Goal: Transaction & Acquisition: Purchase product/service

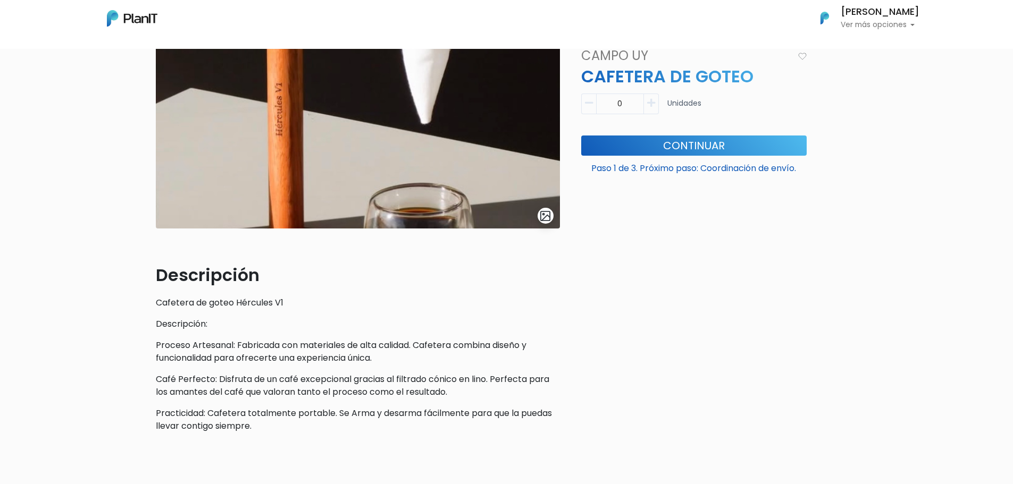
scroll to position [53, 0]
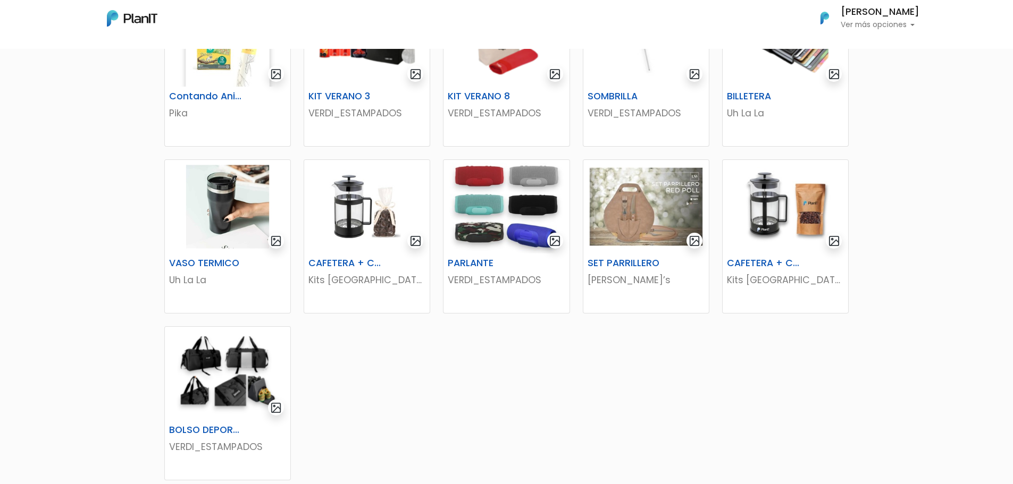
scroll to position [634, 0]
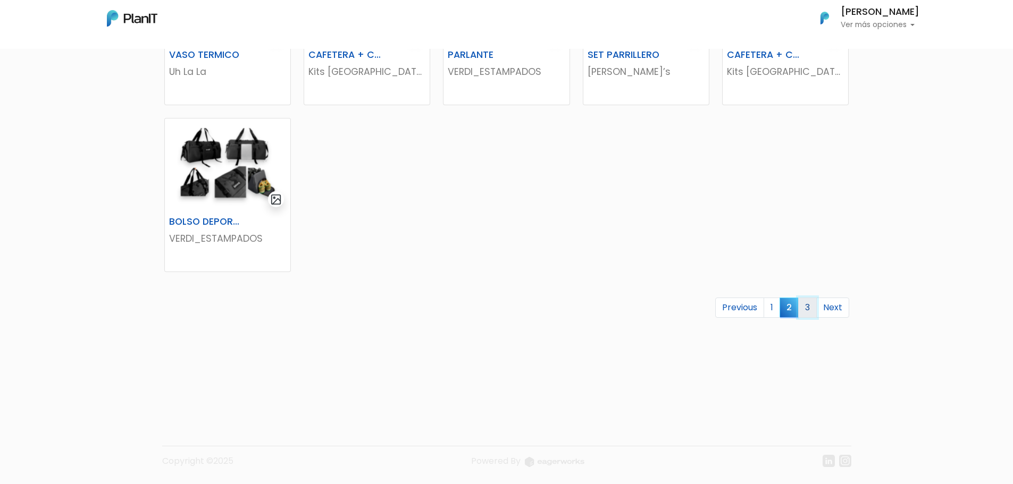
click at [816, 311] on link "3" at bounding box center [807, 308] width 19 height 20
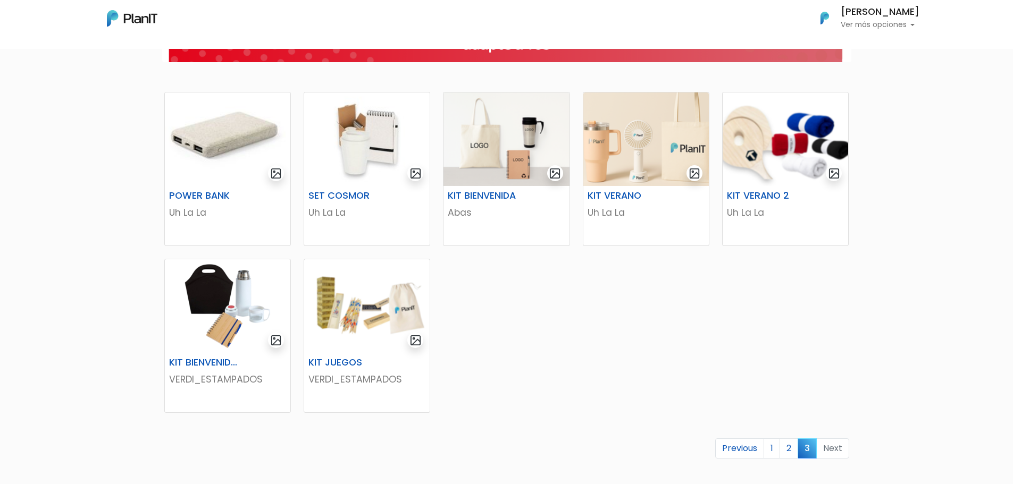
scroll to position [159, 0]
click at [772, 452] on link "1" at bounding box center [771, 448] width 16 height 20
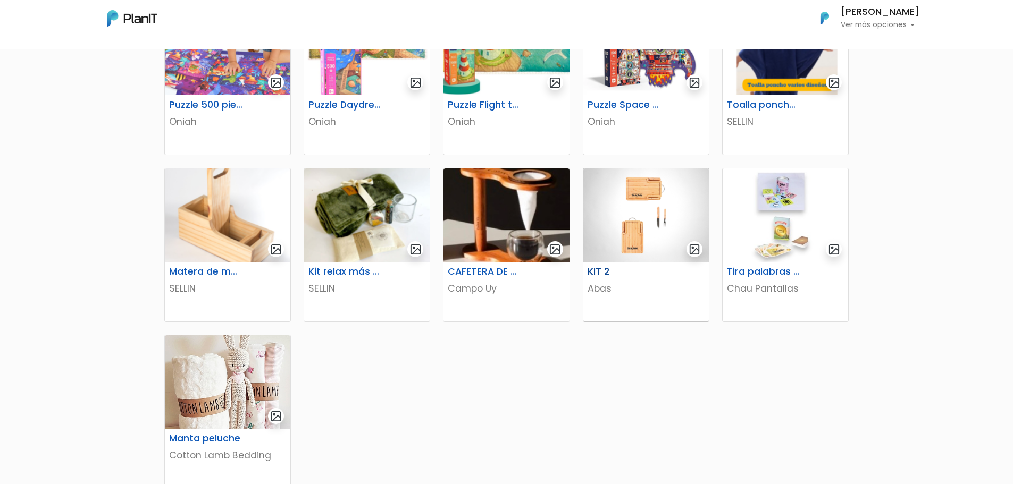
scroll to position [478, 0]
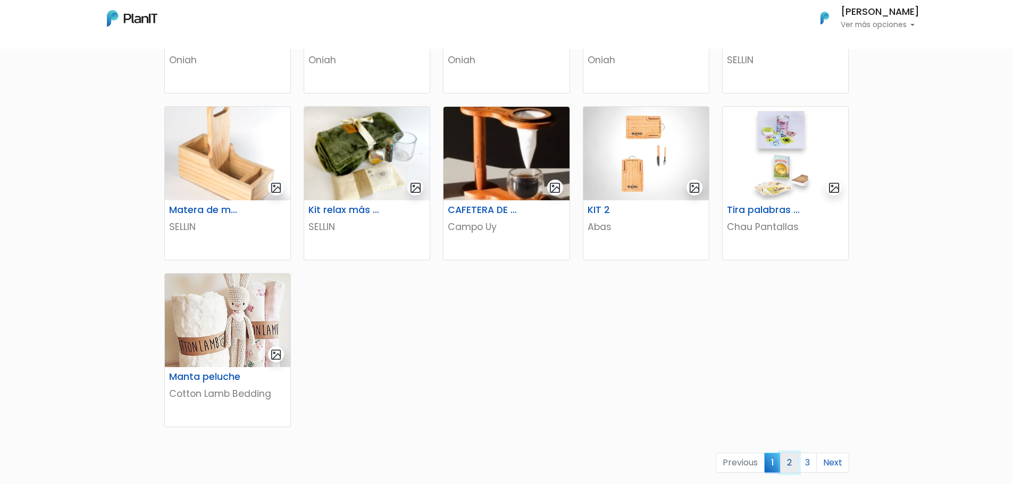
click at [791, 463] on link "2" at bounding box center [789, 463] width 19 height 20
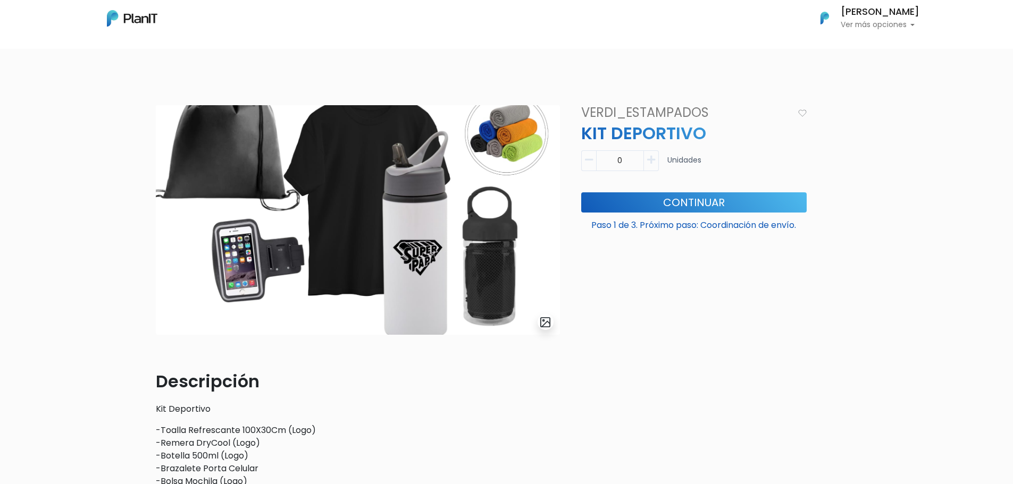
click at [538, 322] on button "submit" at bounding box center [545, 322] width 16 height 16
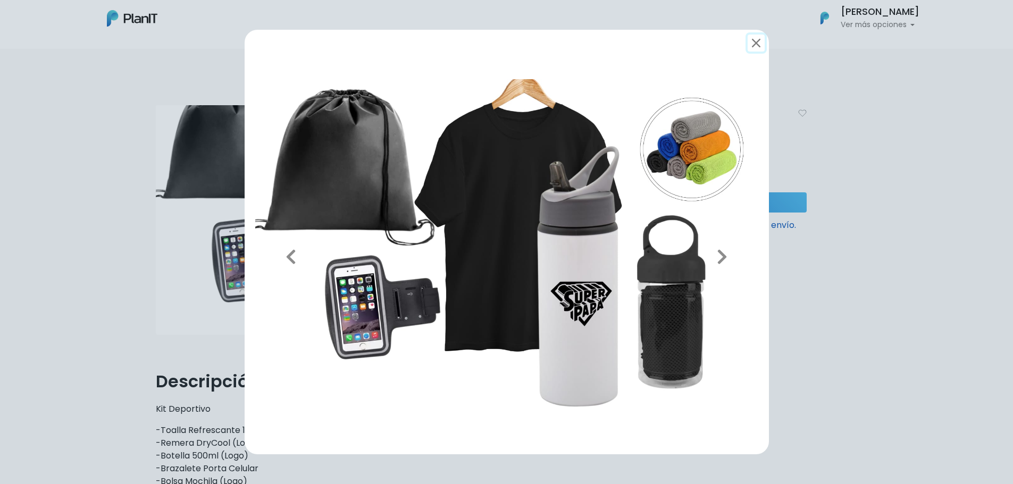
click at [759, 40] on button "submit" at bounding box center [755, 43] width 17 height 17
click at [818, 215] on div "Previous Next" at bounding box center [506, 242] width 1013 height 484
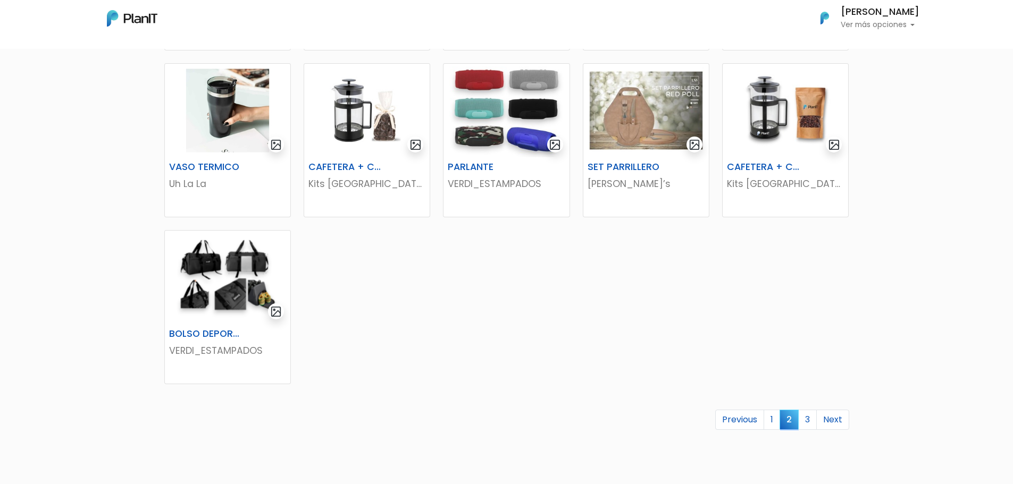
scroll to position [532, 0]
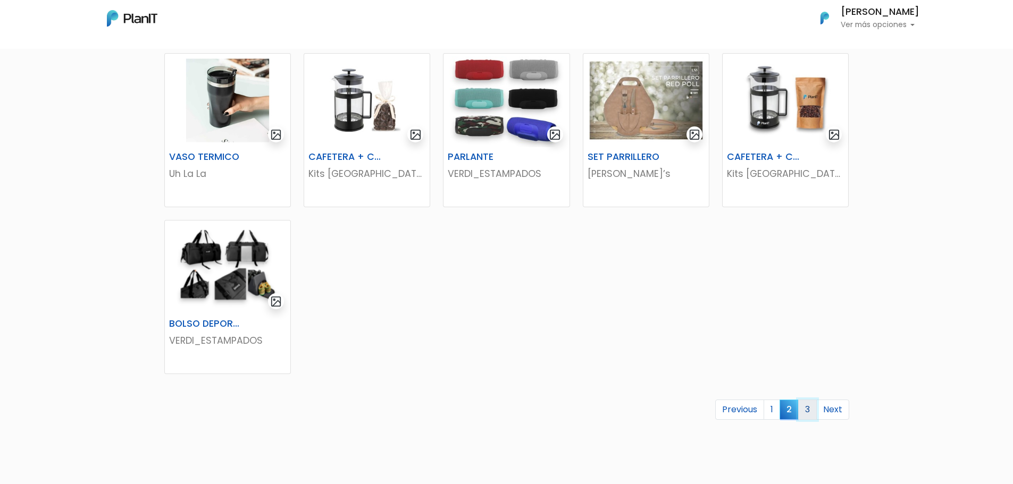
click at [807, 410] on link "3" at bounding box center [807, 410] width 19 height 20
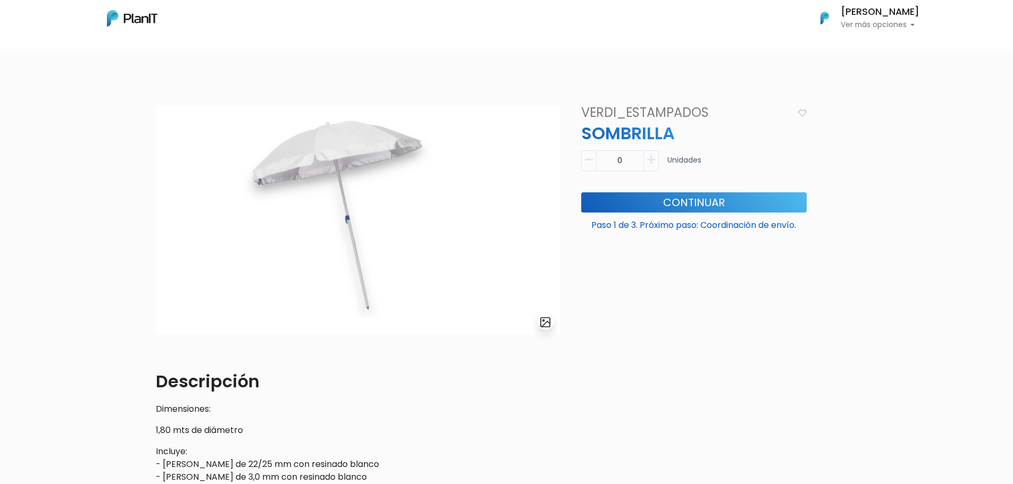
click at [343, 201] on img at bounding box center [358, 220] width 404 height 230
click at [548, 324] on img "submit" at bounding box center [545, 322] width 12 height 12
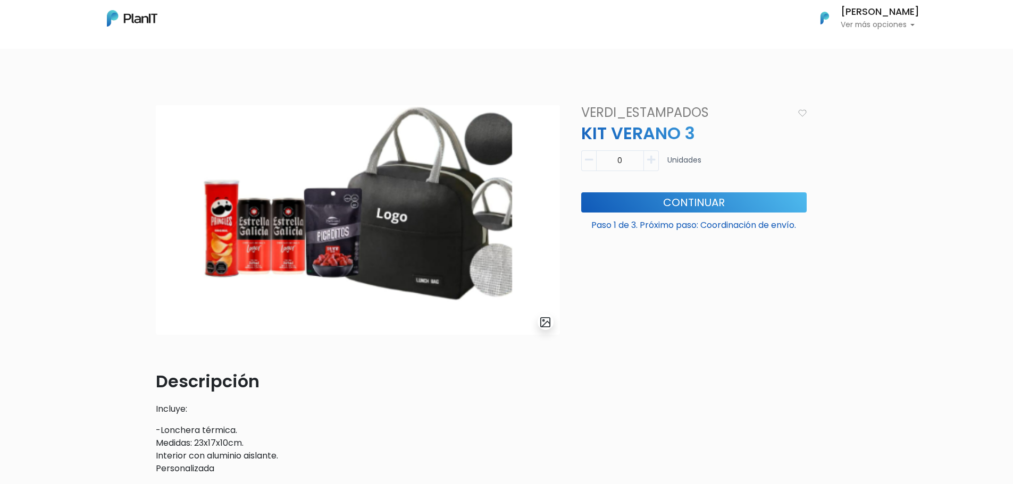
click at [546, 319] on img "submit" at bounding box center [545, 322] width 12 height 12
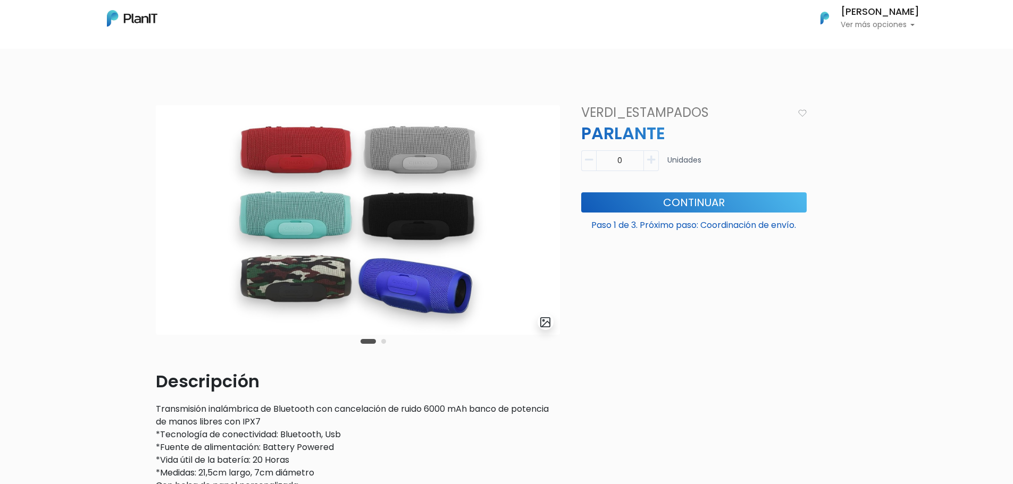
click at [546, 328] on img "submit" at bounding box center [545, 322] width 12 height 12
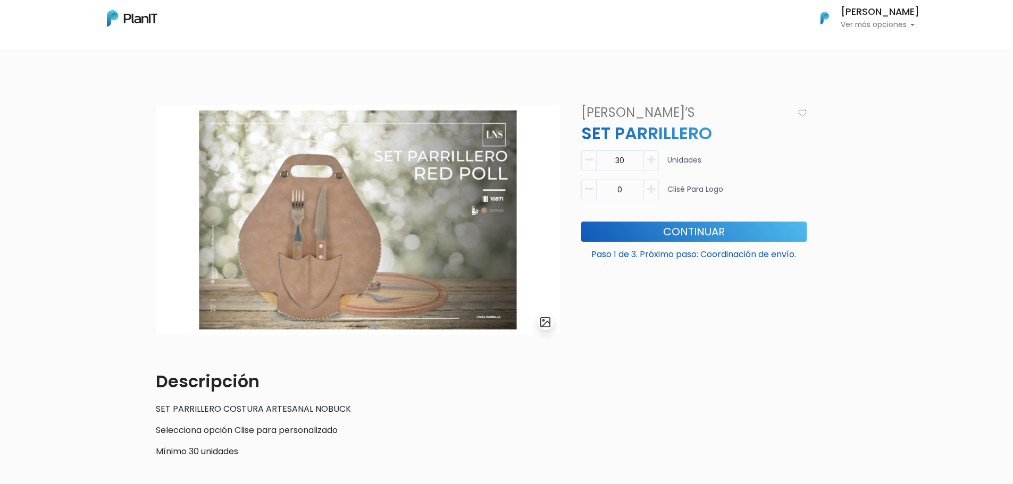
click at [541, 327] on img "submit" at bounding box center [545, 322] width 12 height 12
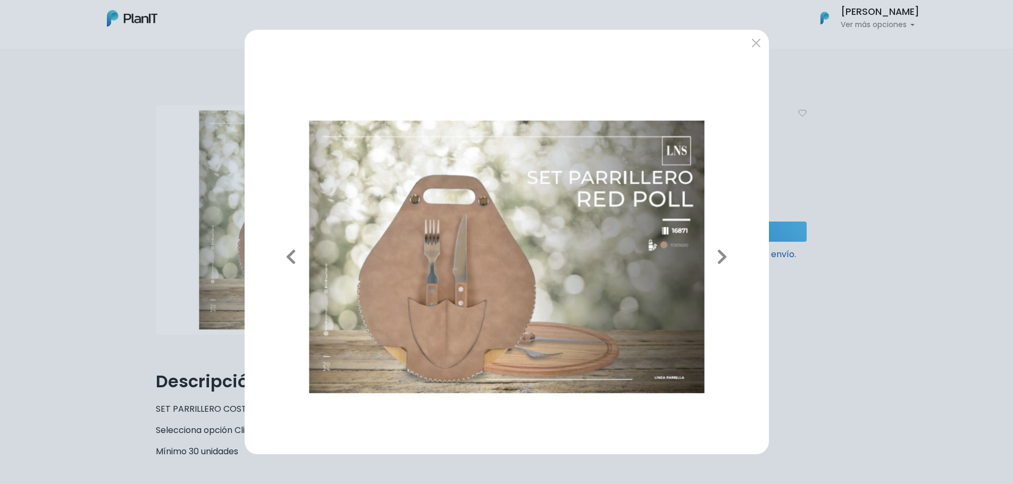
click at [873, 240] on div "Previous Next" at bounding box center [506, 242] width 1013 height 484
click at [41, 282] on div "Previous Next" at bounding box center [506, 242] width 1013 height 484
click at [758, 38] on button "submit" at bounding box center [755, 43] width 17 height 17
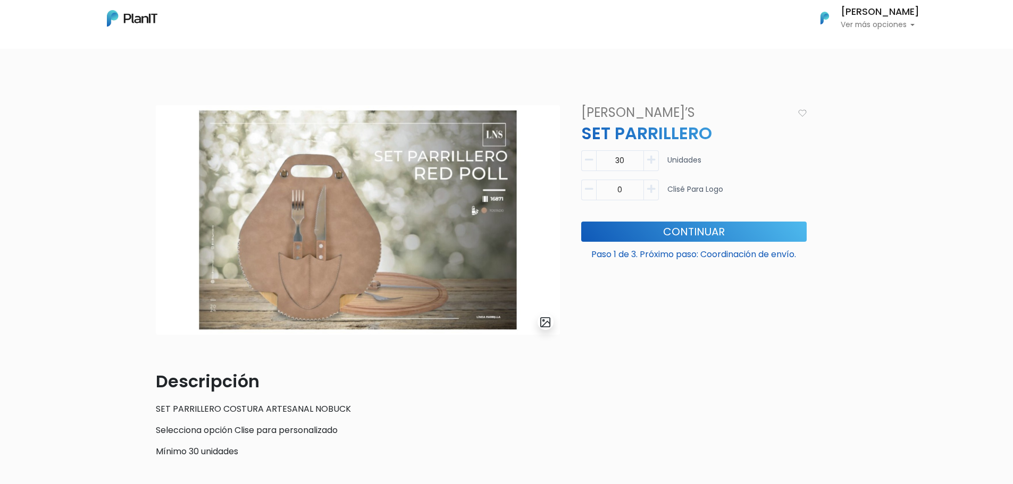
click at [653, 192] on icon "button" at bounding box center [651, 189] width 8 height 10
click at [596, 194] on input "1" at bounding box center [620, 190] width 48 height 21
click at [590, 193] on icon "button" at bounding box center [589, 189] width 8 height 10
type input "0"
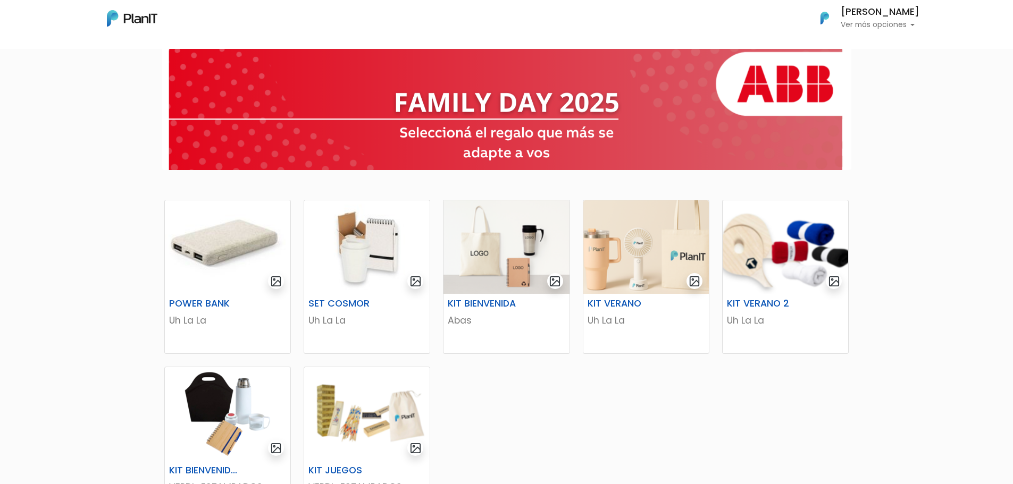
scroll to position [159, 0]
